Goal: Task Accomplishment & Management: Use online tool/utility

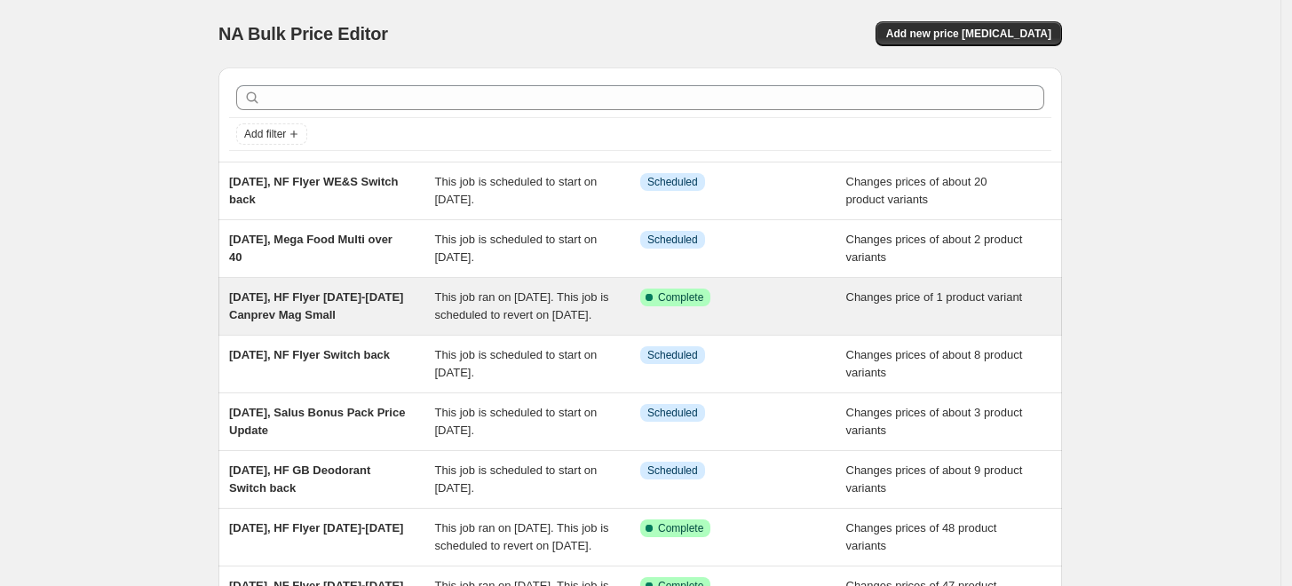
click at [304, 316] on span "[DATE], HF Flyer [DATE]-[DATE] Canprev Mag Small" at bounding box center [316, 305] width 174 height 31
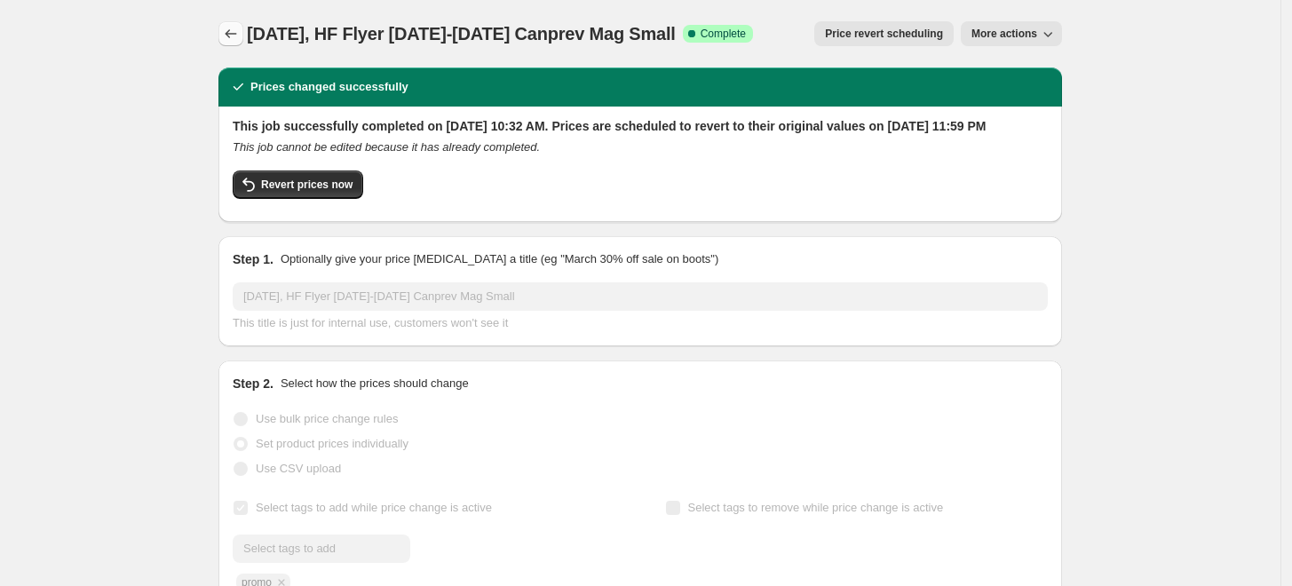
click at [240, 27] on icon "Price change jobs" at bounding box center [231, 34] width 18 height 18
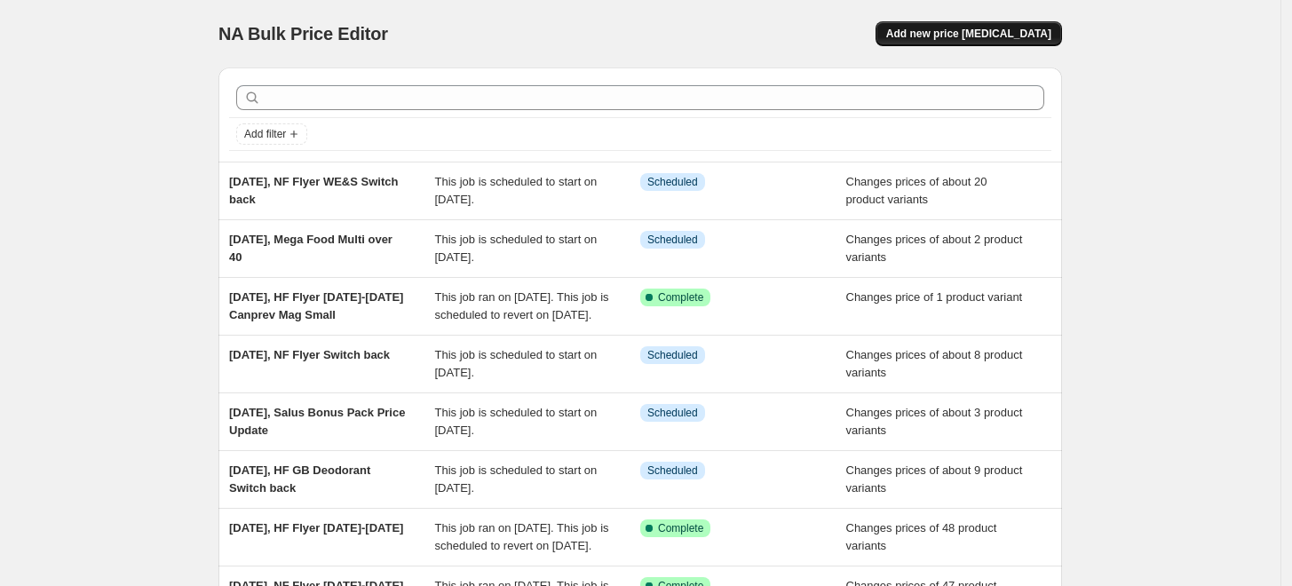
click at [1017, 27] on button "Add new price [MEDICAL_DATA]" at bounding box center [968, 33] width 186 height 25
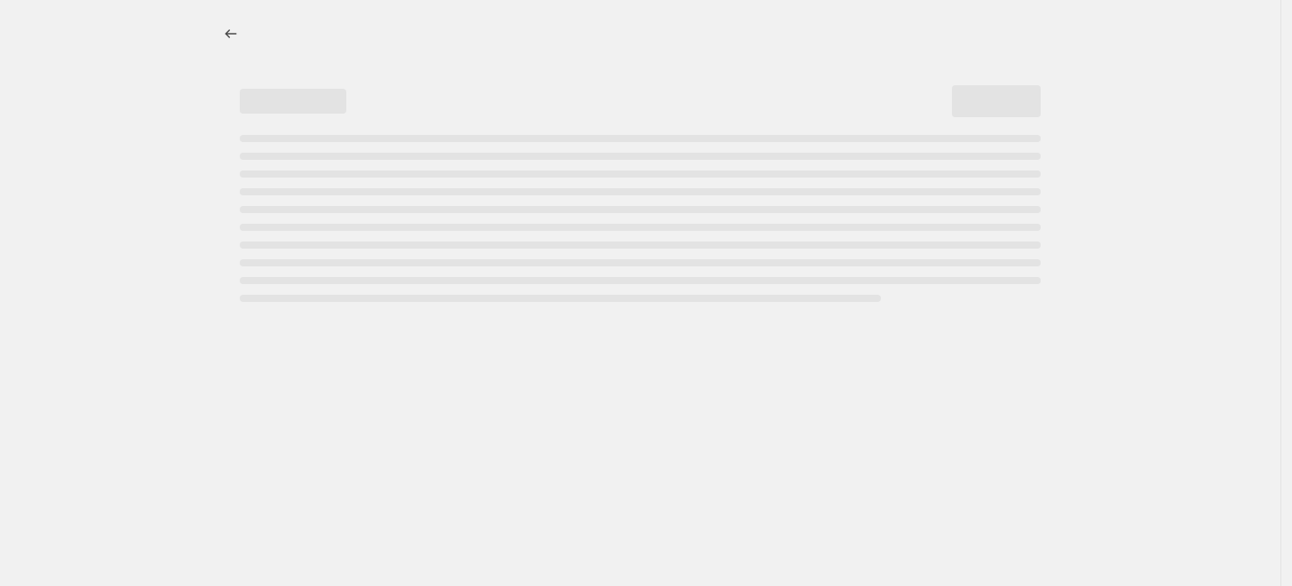
select select "percentage"
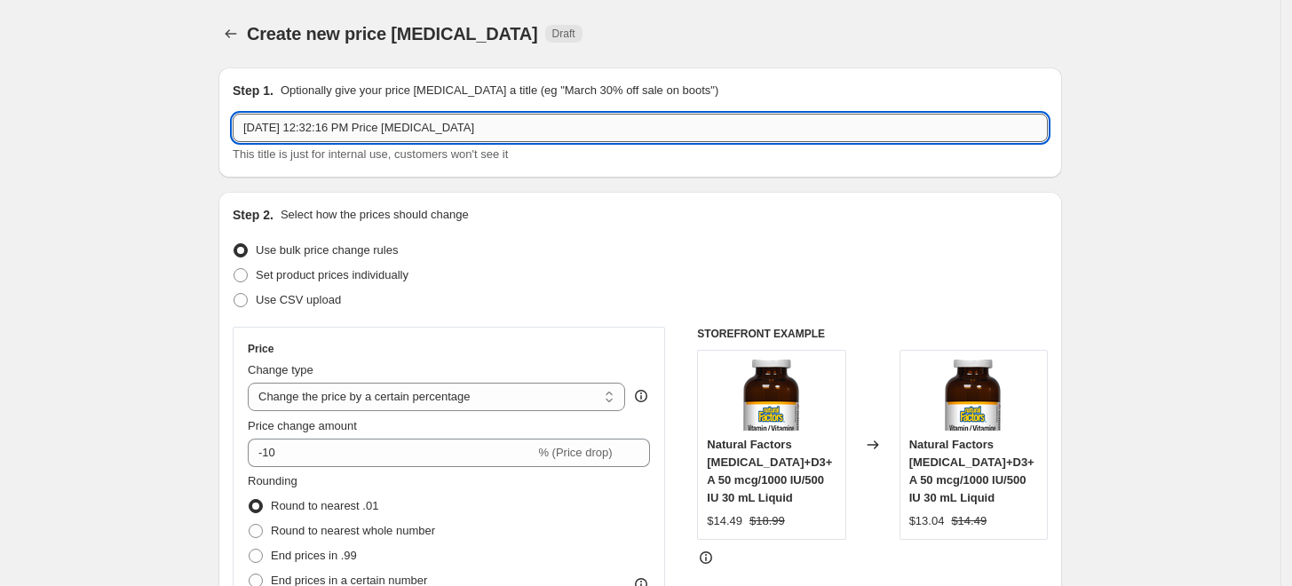
drag, startPoint x: 603, startPoint y: 133, endPoint x: 324, endPoint y: 131, distance: 278.7
click at [324, 131] on input "[DATE] 12:32:16 PM Price [MEDICAL_DATA]" at bounding box center [640, 128] width 815 height 28
type input "[DATE], NF Flyer Cognisave"
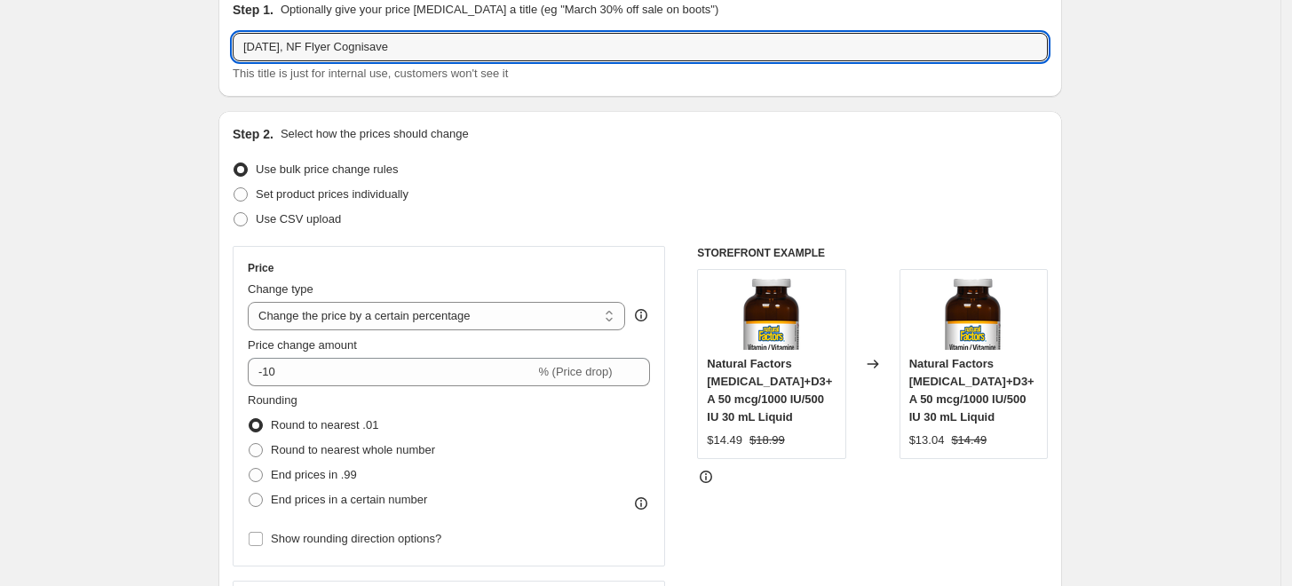
scroll to position [197, 0]
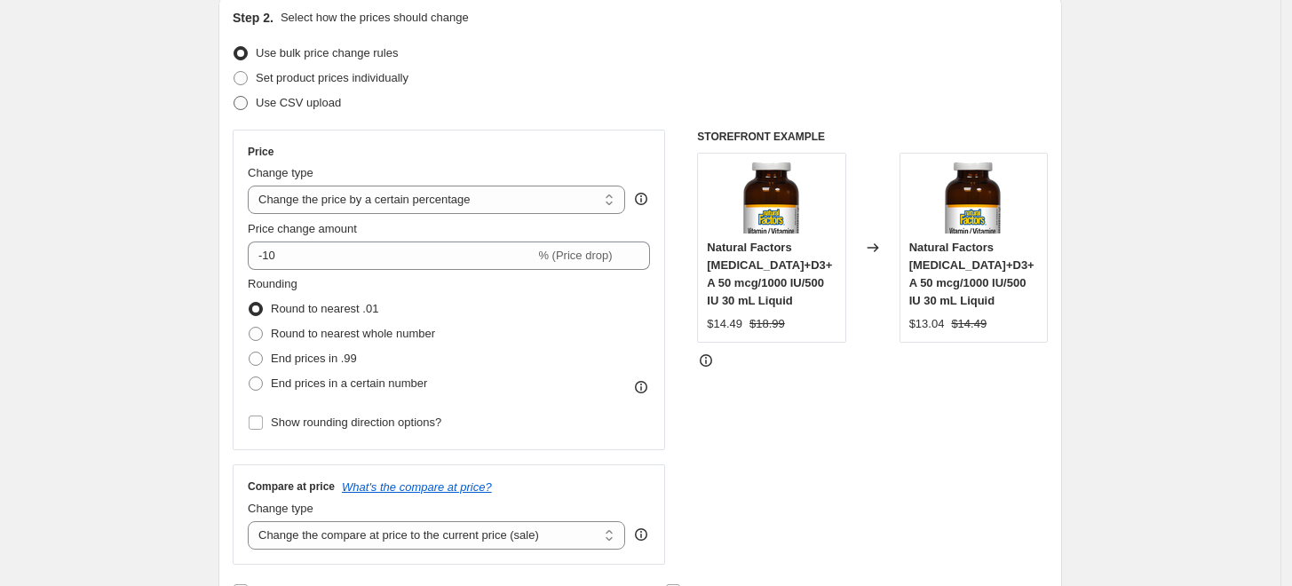
click at [322, 94] on span "Use CSV upload" at bounding box center [298, 103] width 85 height 18
click at [234, 96] on input "Use CSV upload" at bounding box center [233, 96] width 1 height 1
radio input "true"
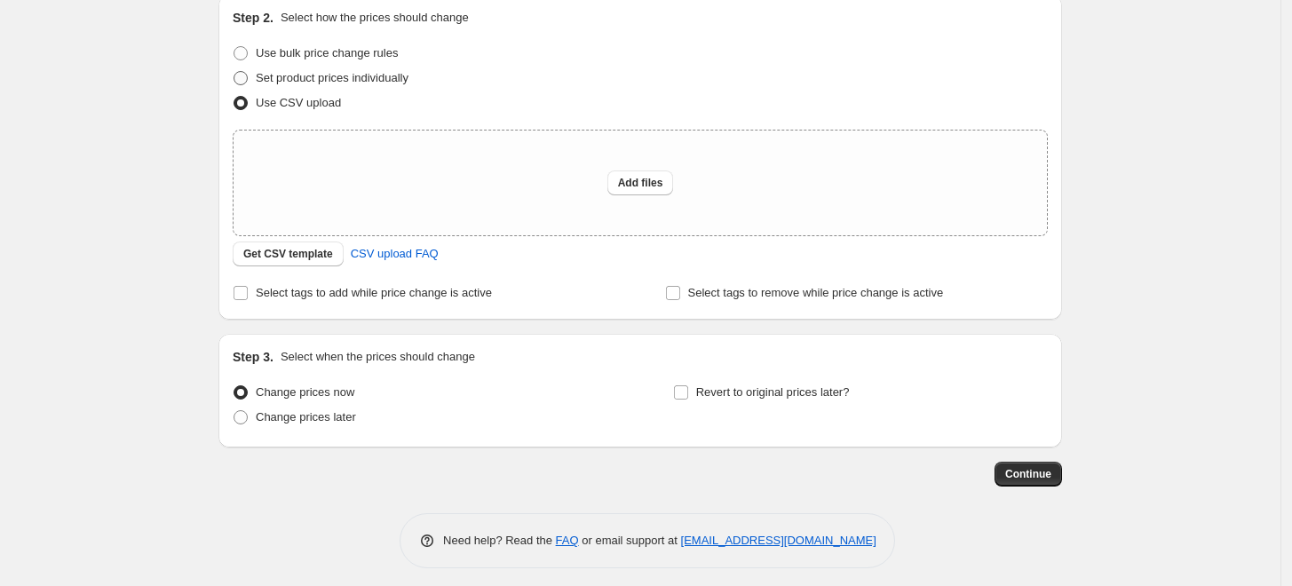
click at [387, 78] on span "Set product prices individually" at bounding box center [332, 77] width 153 height 13
click at [234, 72] on input "Set product prices individually" at bounding box center [233, 71] width 1 height 1
radio input "true"
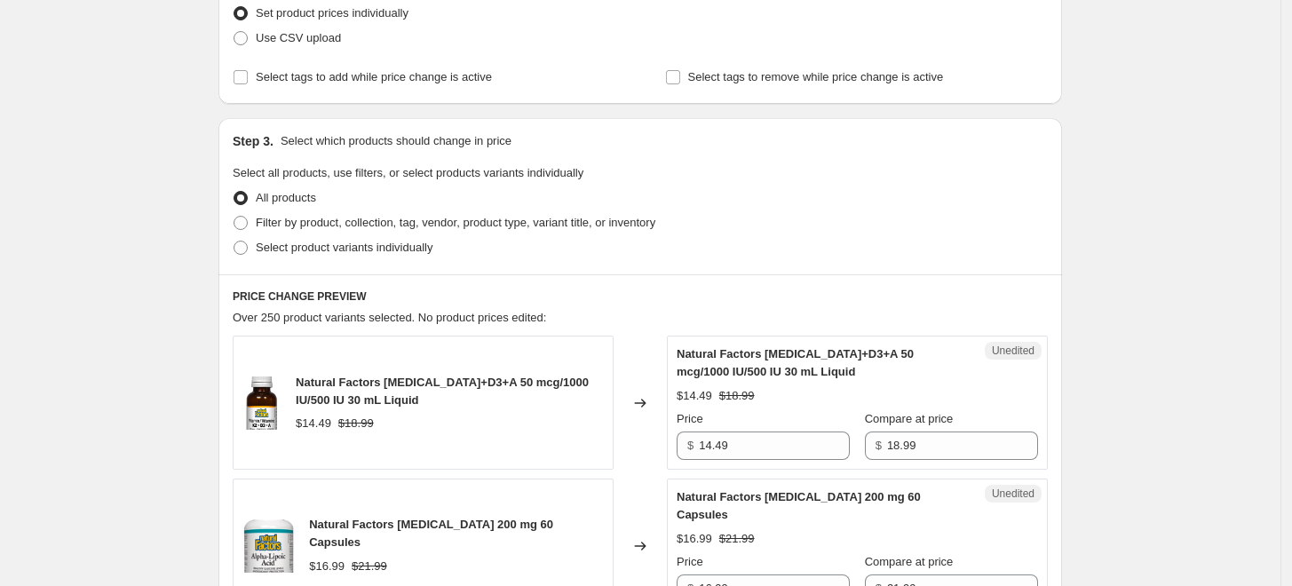
scroll to position [296, 0]
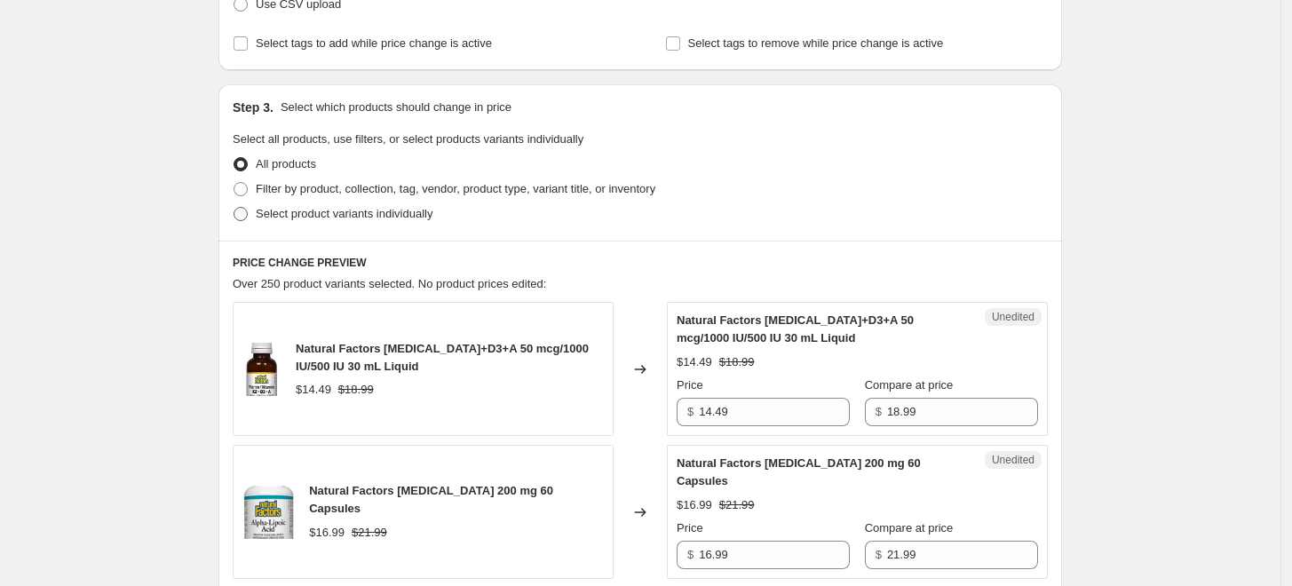
click at [391, 225] on label "Select product variants individually" at bounding box center [333, 214] width 200 height 25
click at [234, 208] on input "Select product variants individually" at bounding box center [233, 207] width 1 height 1
radio input "true"
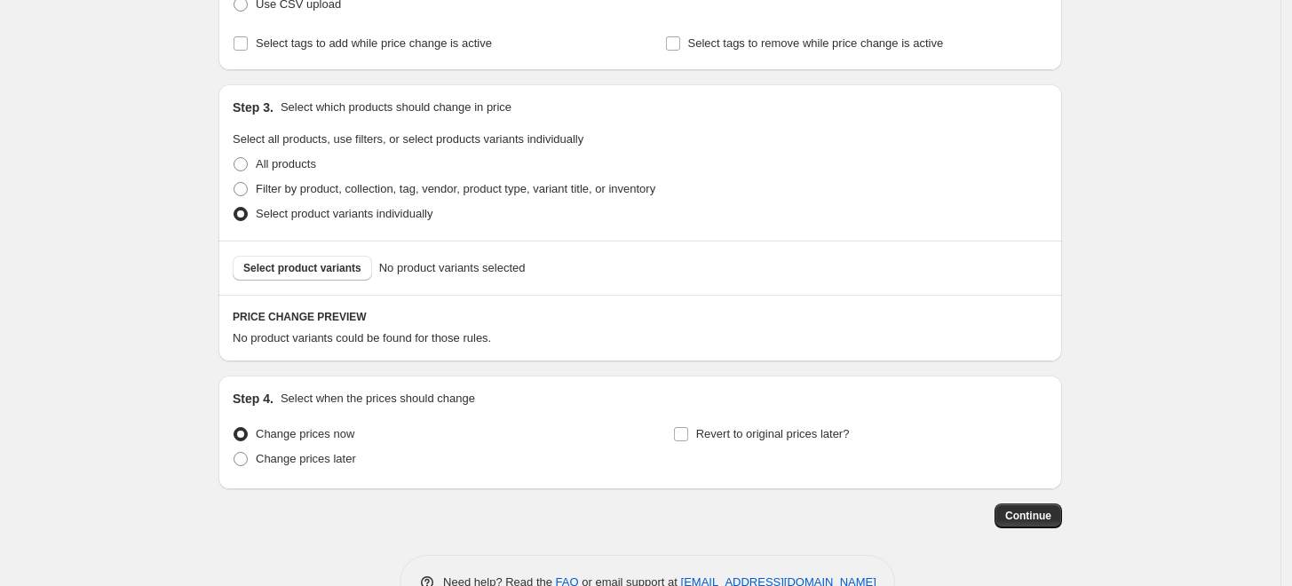
scroll to position [345, 0]
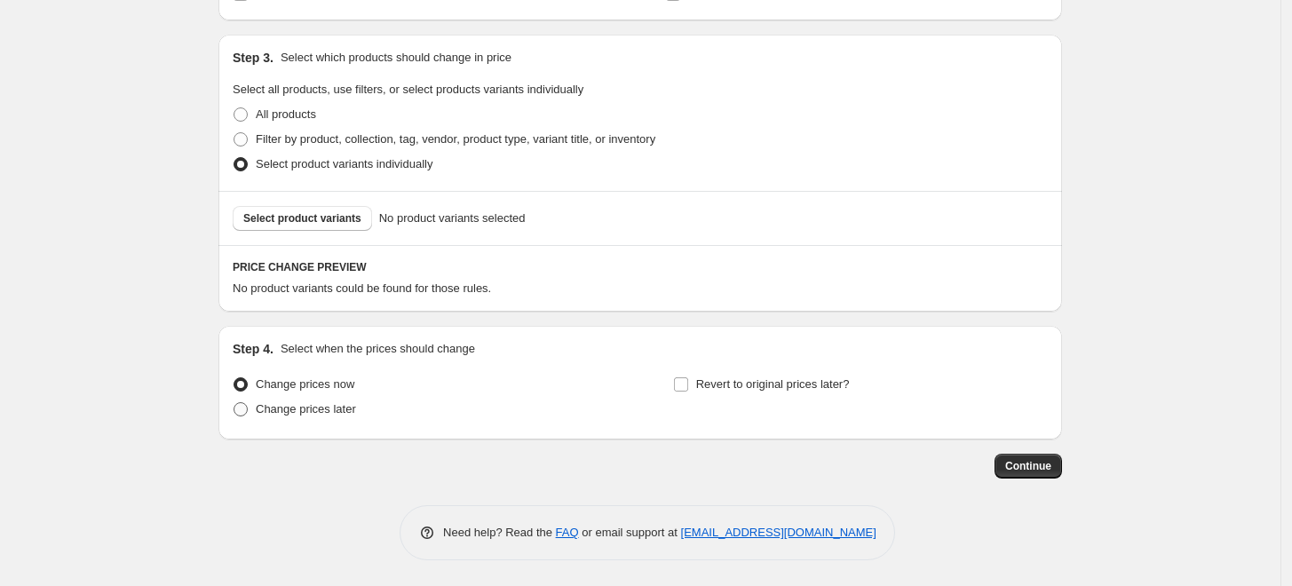
click at [353, 414] on span "Change prices later" at bounding box center [306, 408] width 100 height 13
click at [234, 403] on input "Change prices later" at bounding box center [233, 402] width 1 height 1
radio input "true"
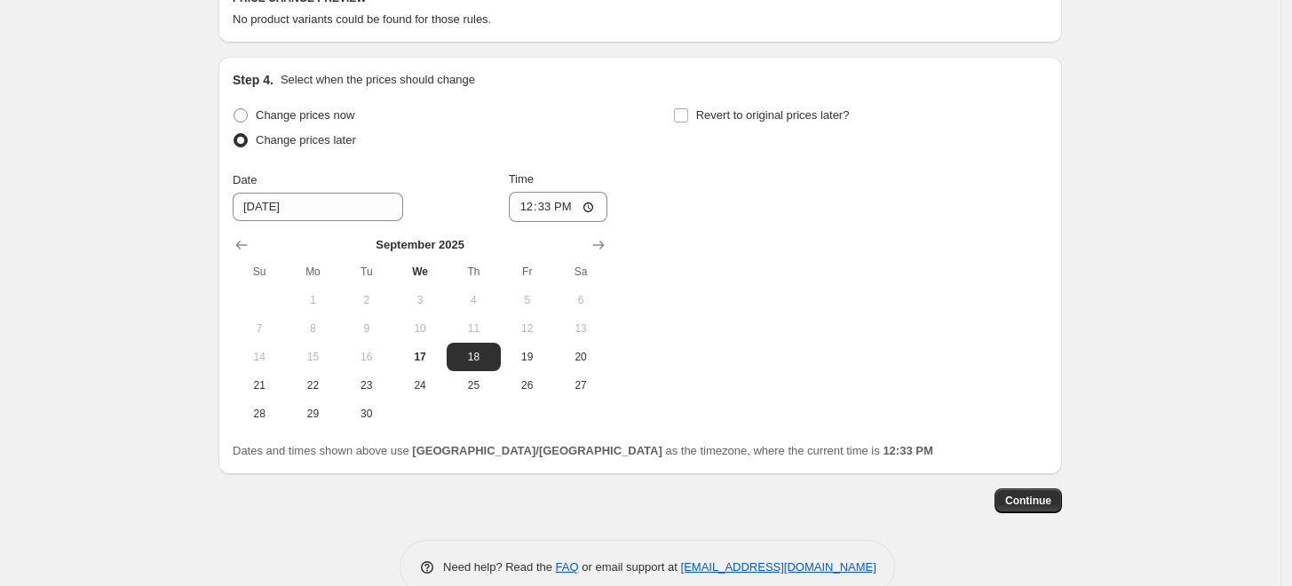
scroll to position [641, 0]
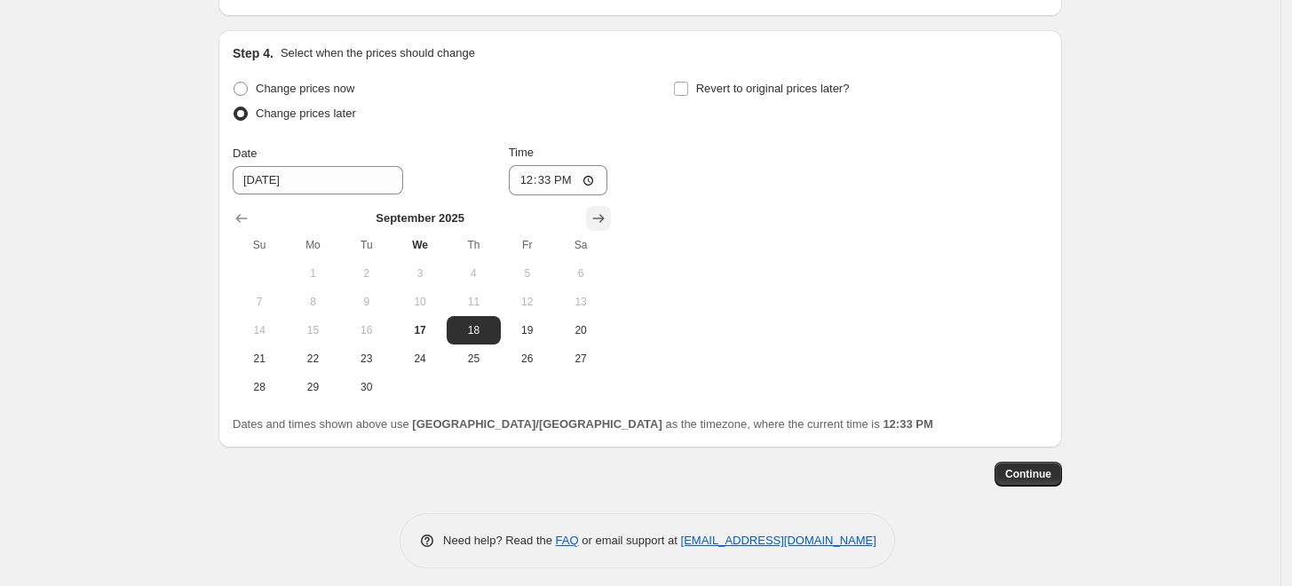
click at [593, 215] on button "Show next month, October 2025" at bounding box center [598, 218] width 25 height 25
click at [431, 261] on button "1" at bounding box center [419, 273] width 53 height 28
type input "[DATE]"
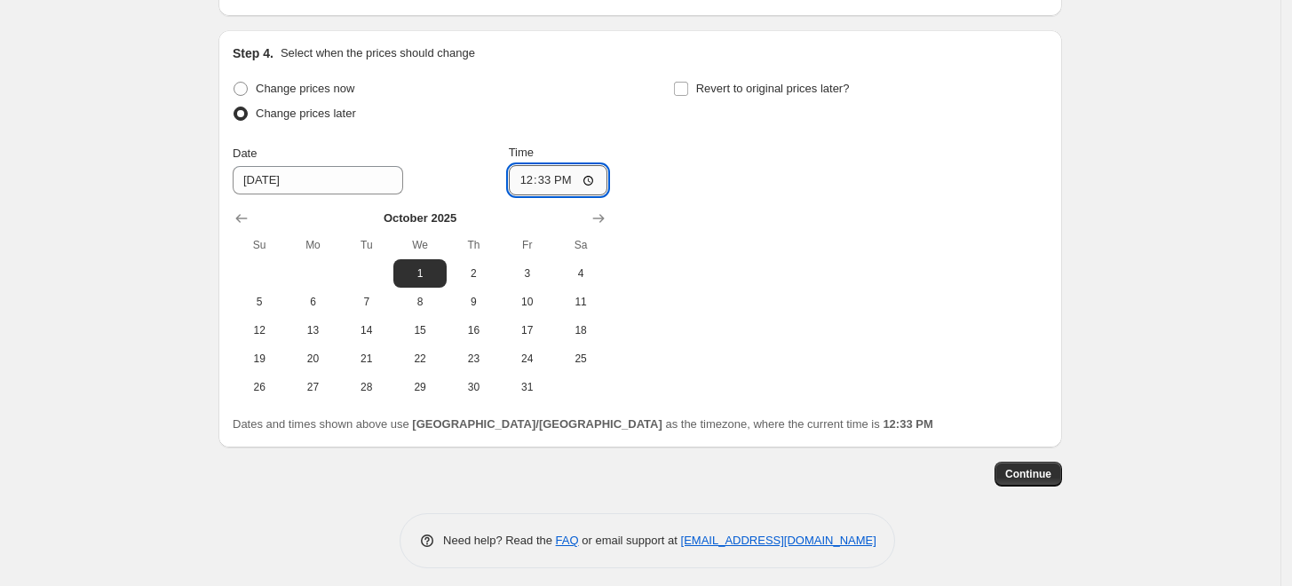
click at [524, 176] on input "12:33" at bounding box center [558, 180] width 99 height 30
type input "01:00"
click at [597, 147] on div "Time" at bounding box center [558, 153] width 99 height 18
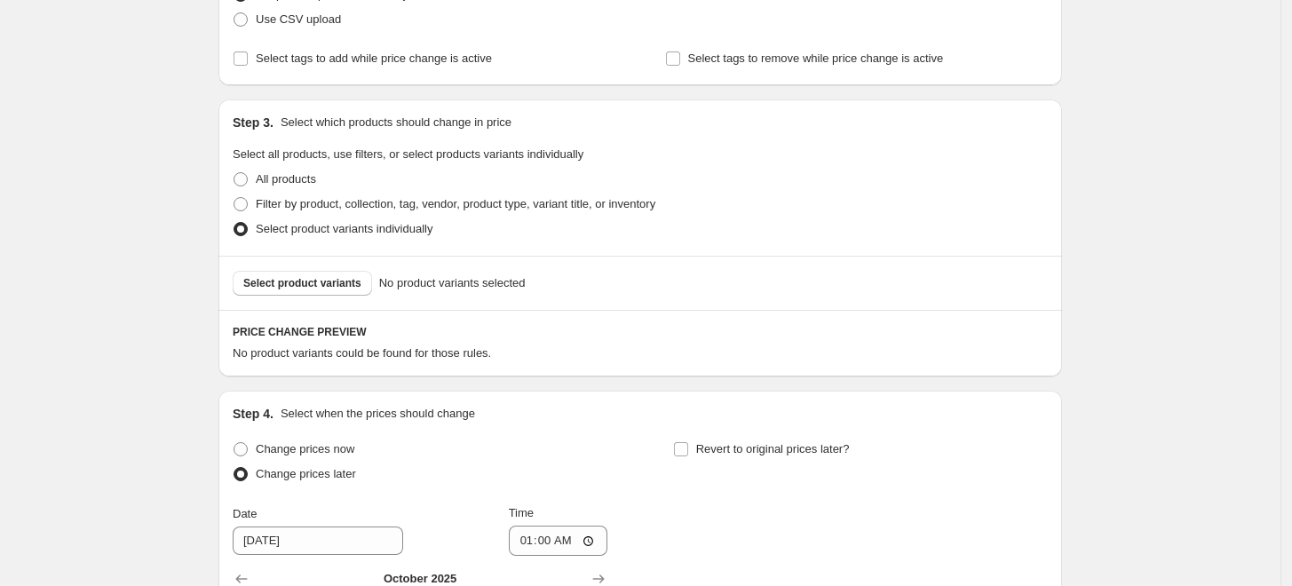
scroll to position [247, 0]
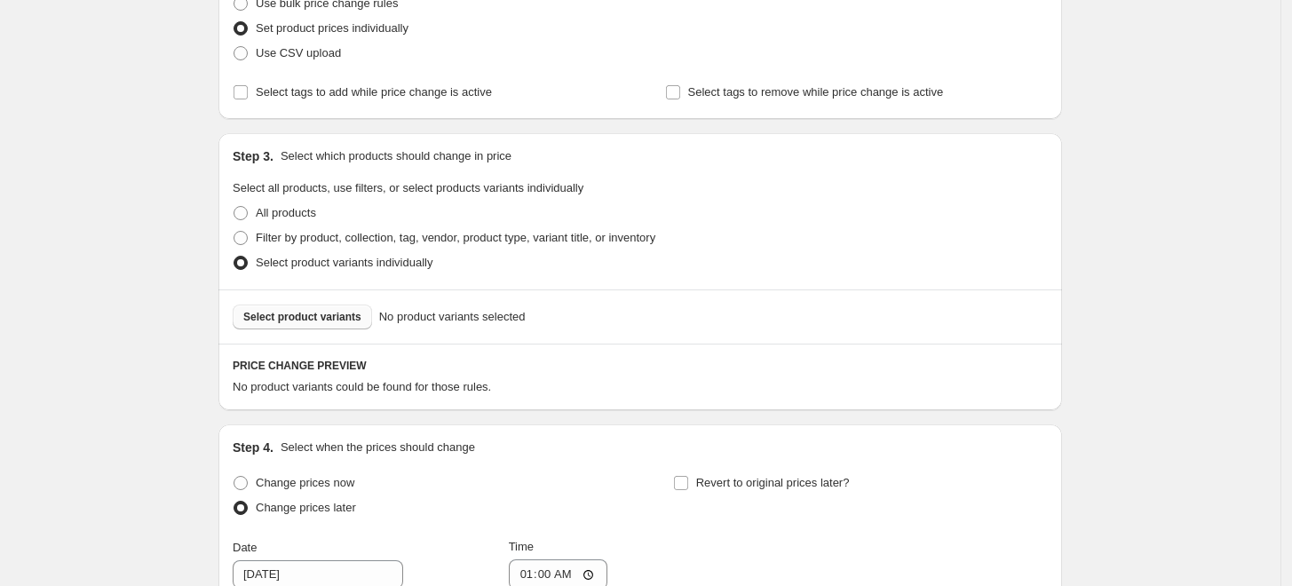
click at [291, 327] on button "Select product variants" at bounding box center [302, 316] width 139 height 25
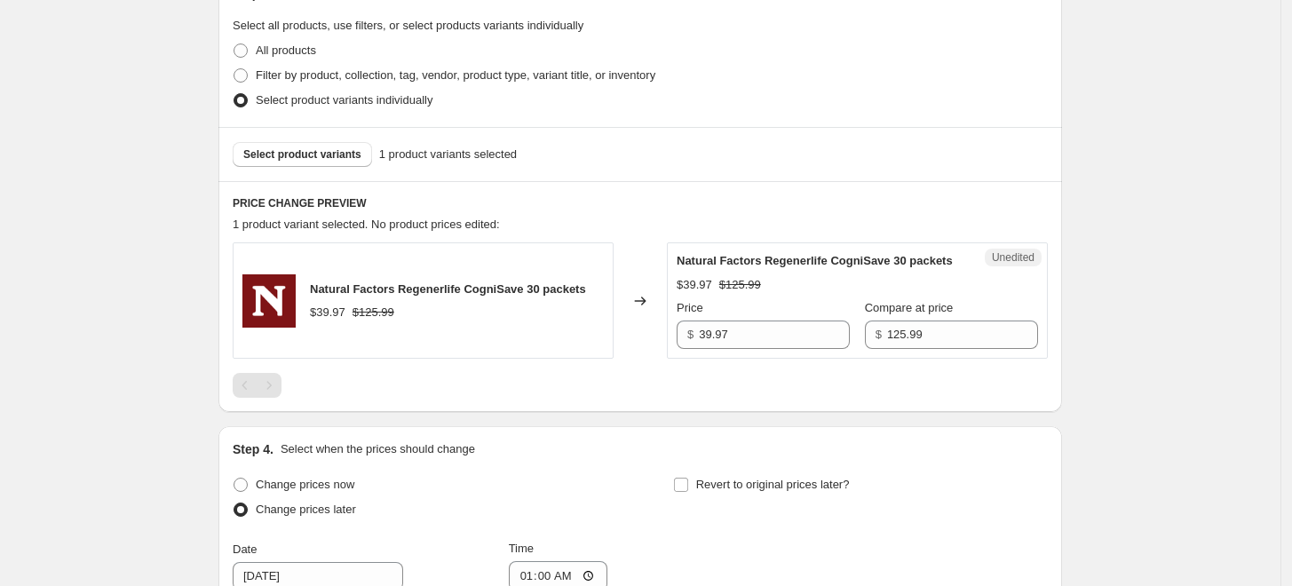
scroll to position [444, 0]
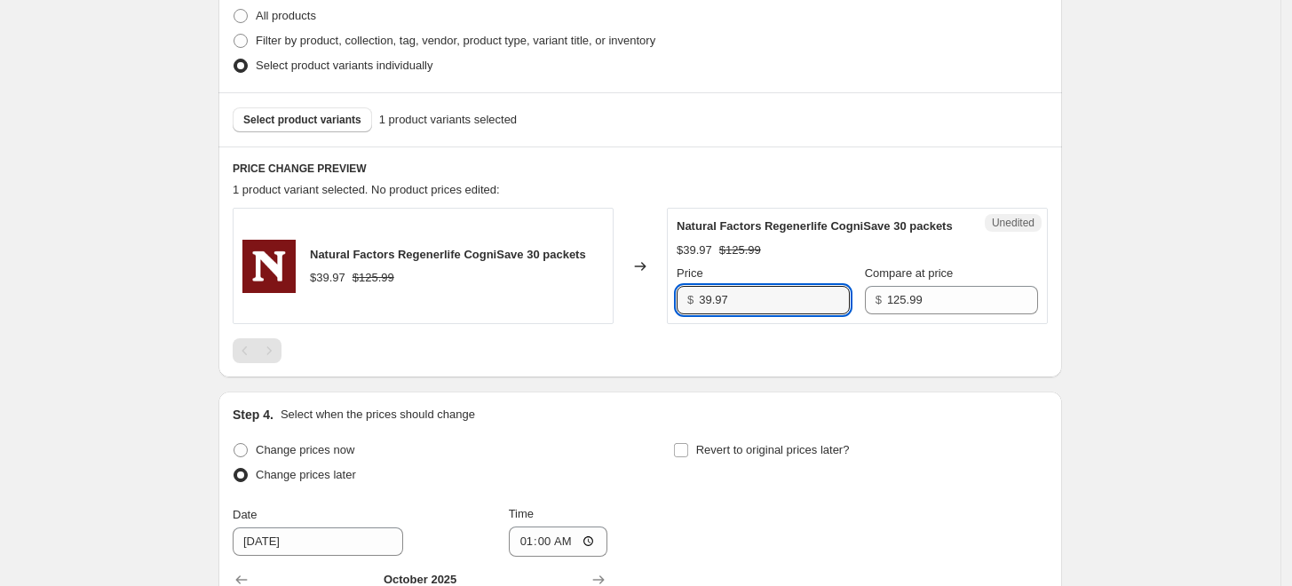
drag, startPoint x: 764, startPoint y: 292, endPoint x: 642, endPoint y: 257, distance: 127.3
click at [653, 285] on div "Natural Factors Regenerlife CogniSave 30 packets $39.97 $125.99 Changed to Uned…" at bounding box center [640, 266] width 815 height 116
type input "99.99"
click at [642, 257] on icon at bounding box center [640, 266] width 18 height 18
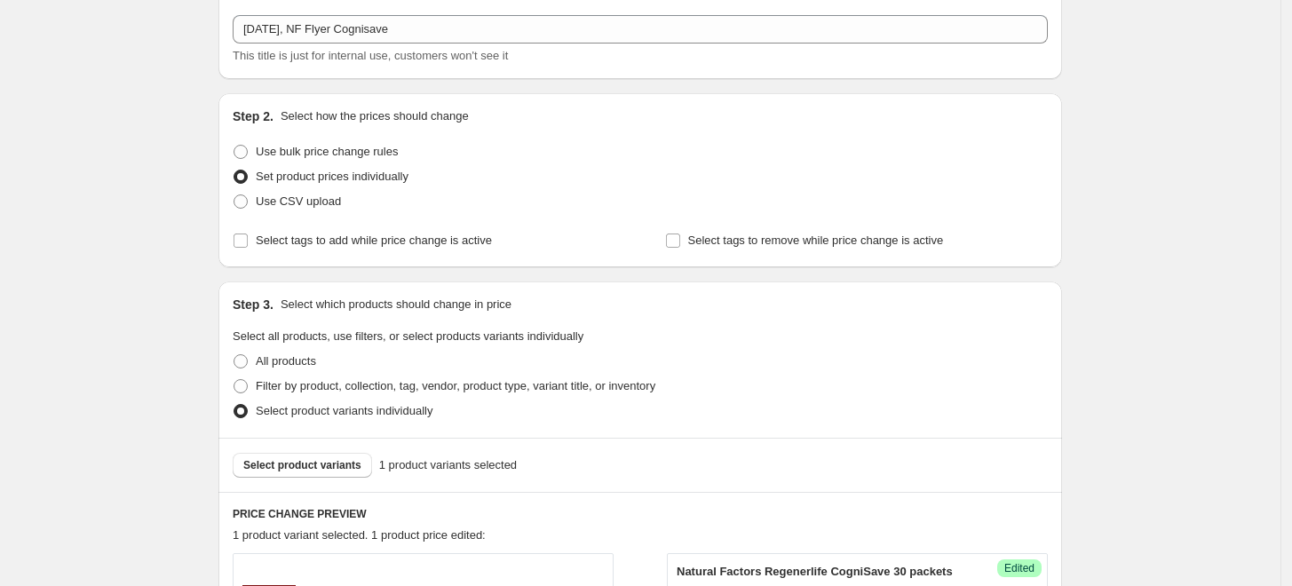
scroll to position [788, 0]
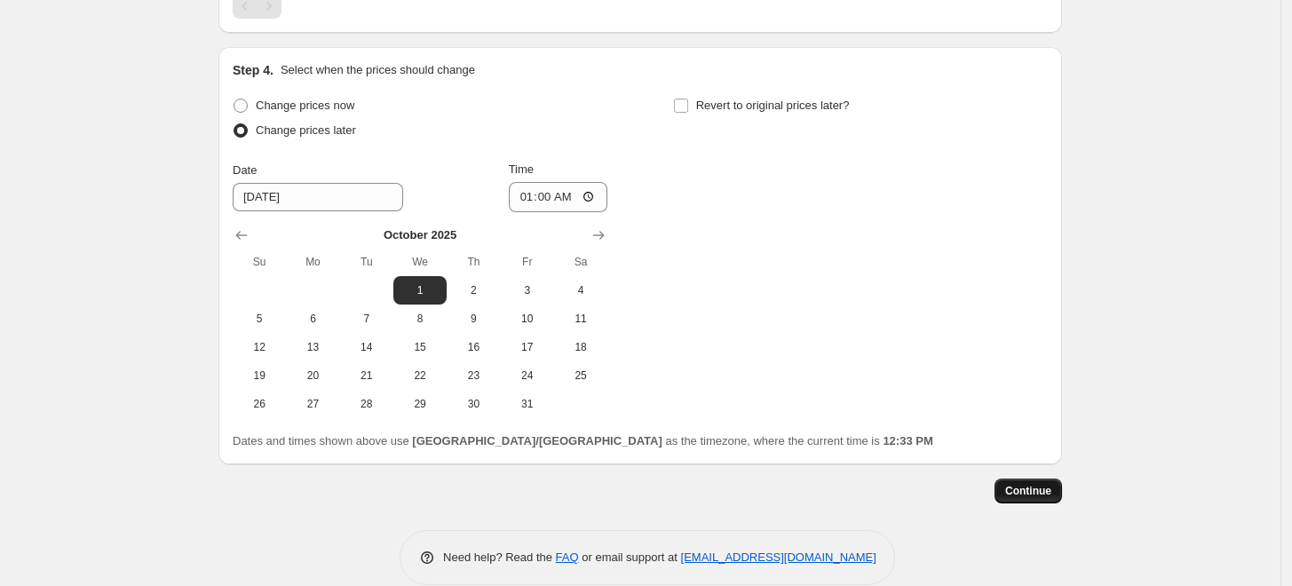
click at [1032, 485] on span "Continue" at bounding box center [1028, 491] width 46 height 14
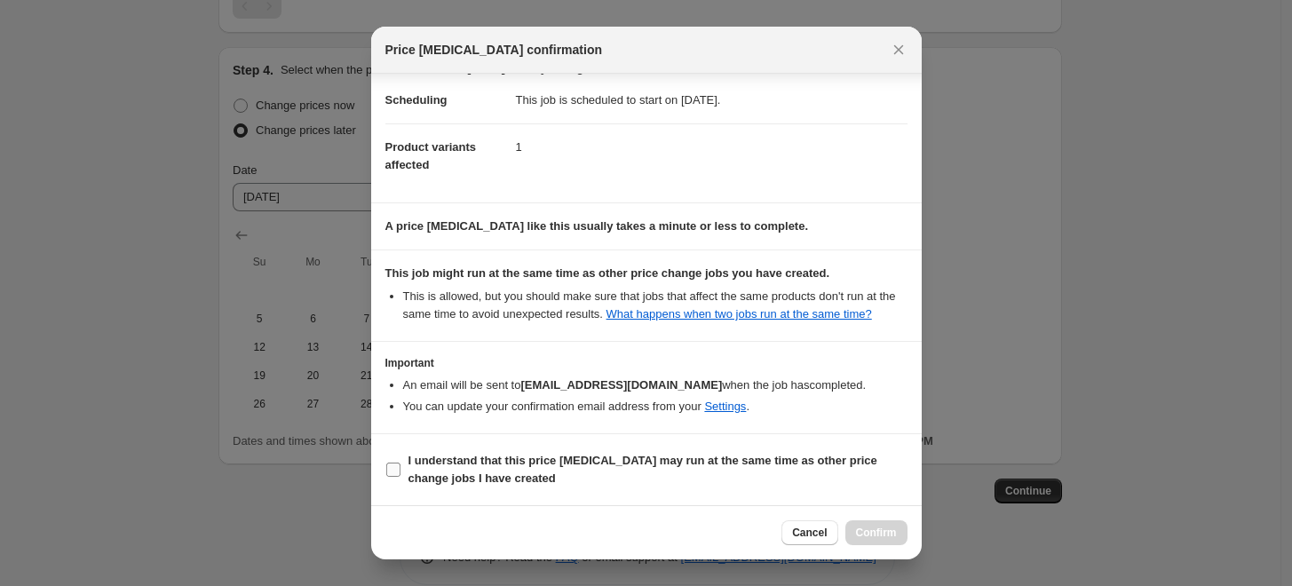
scroll to position [43, 0]
click at [732, 465] on b "I understand that this price [MEDICAL_DATA] may run at the same time as other p…" at bounding box center [642, 469] width 469 height 31
click at [400, 465] on input "I understand that this price [MEDICAL_DATA] may run at the same time as other p…" at bounding box center [393, 469] width 14 height 14
checkbox input "true"
click at [894, 531] on span "Confirm" at bounding box center [876, 533] width 41 height 14
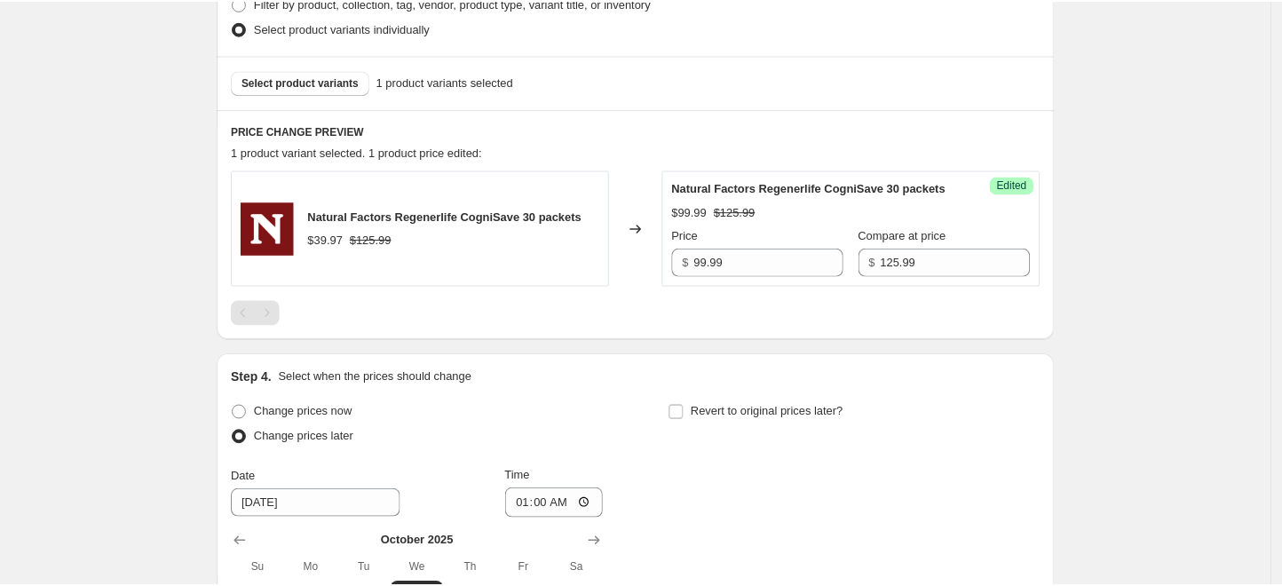
scroll to position [591, 0]
